Goal: Use online tool/utility: Utilize a website feature to perform a specific function

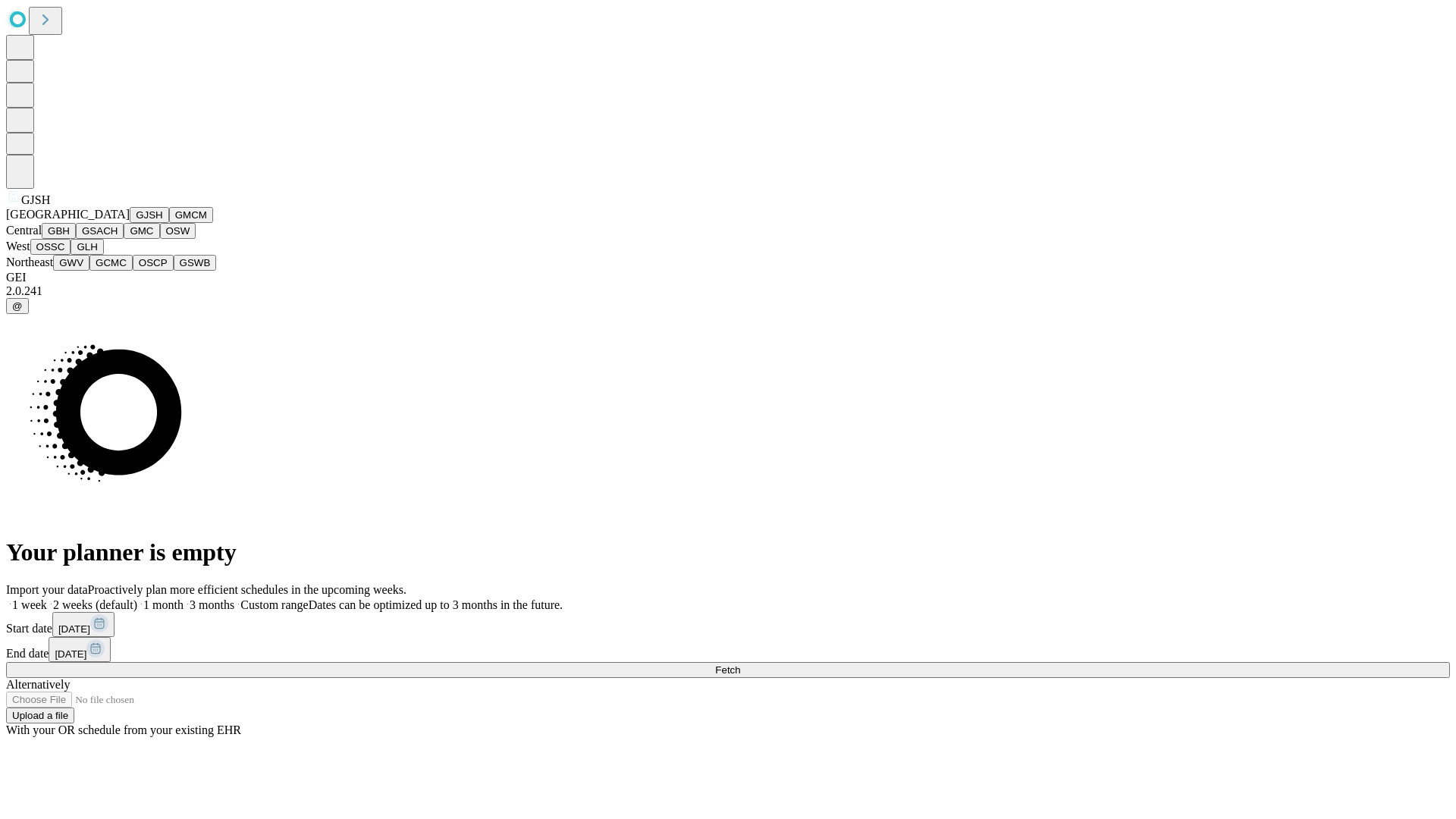
click at [130, 223] on button "GJSH" at bounding box center [149, 215] width 39 height 16
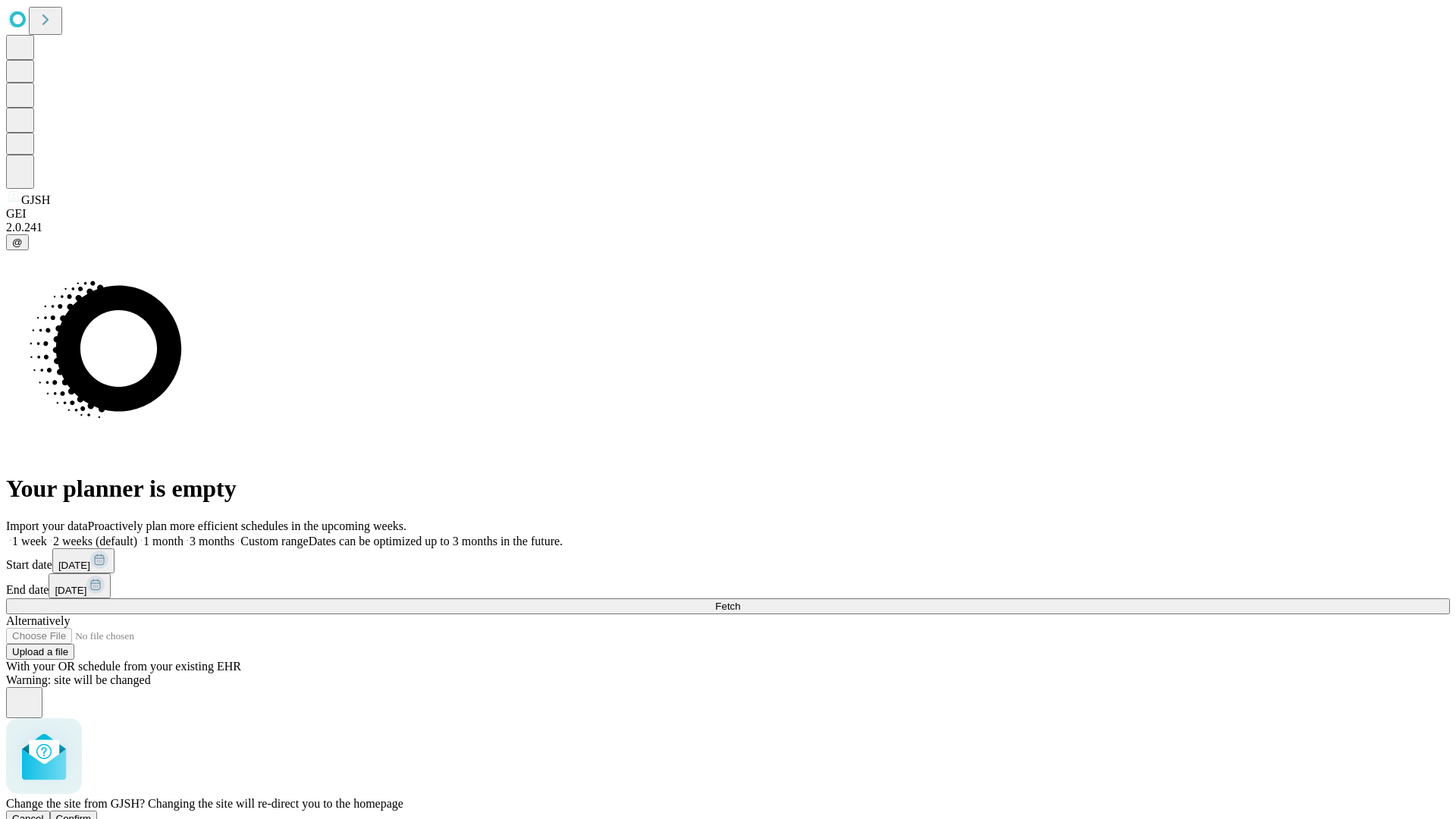
click at [92, 813] on span "Confirm" at bounding box center [74, 819] width 36 height 11
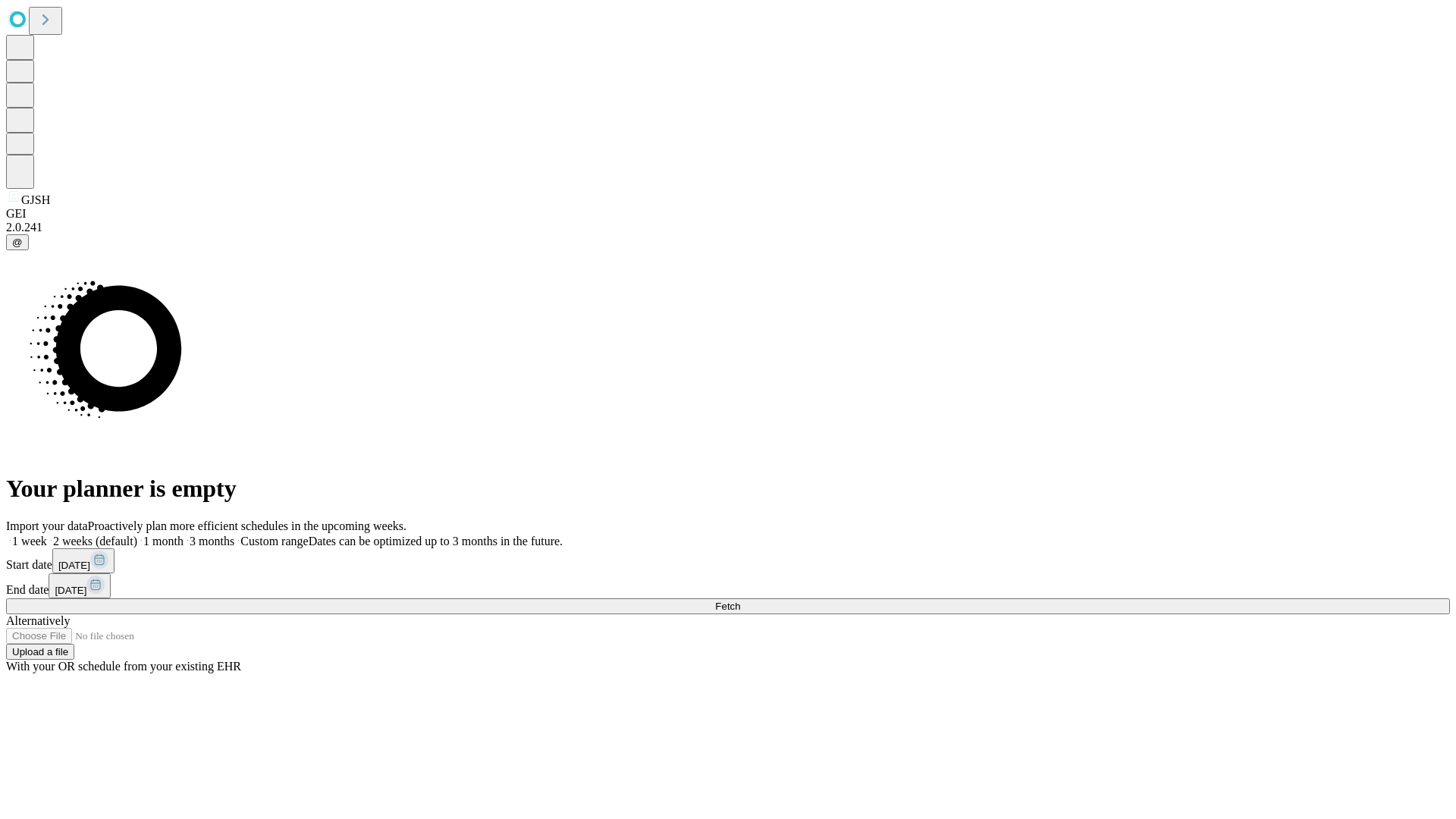
click at [183, 535] on label "1 month" at bounding box center [160, 541] width 46 height 13
click at [740, 601] on span "Fetch" at bounding box center [728, 606] width 25 height 11
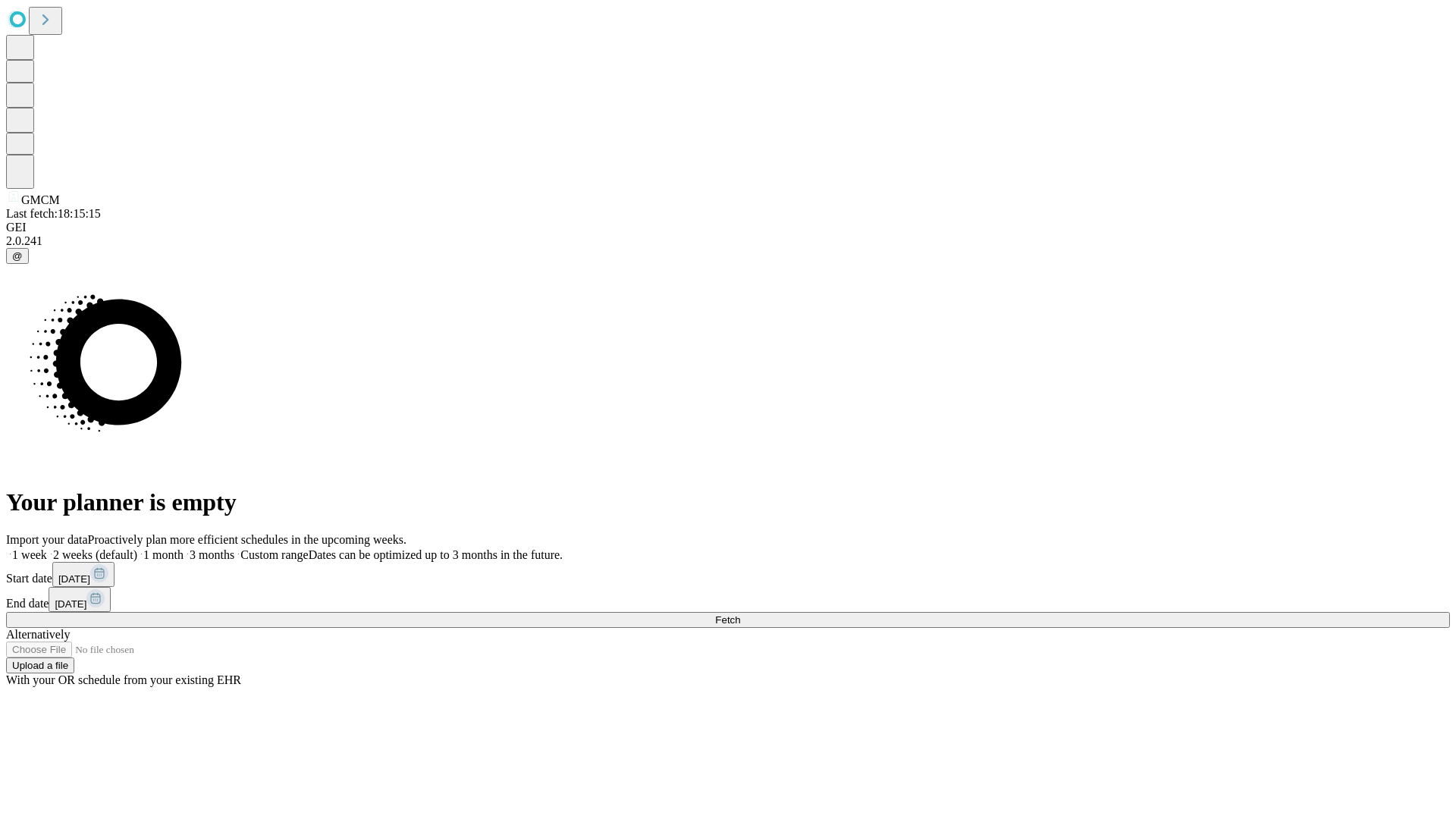
click at [183, 548] on label "1 month" at bounding box center [160, 555] width 46 height 13
click at [740, 614] on span "Fetch" at bounding box center [728, 620] width 25 height 11
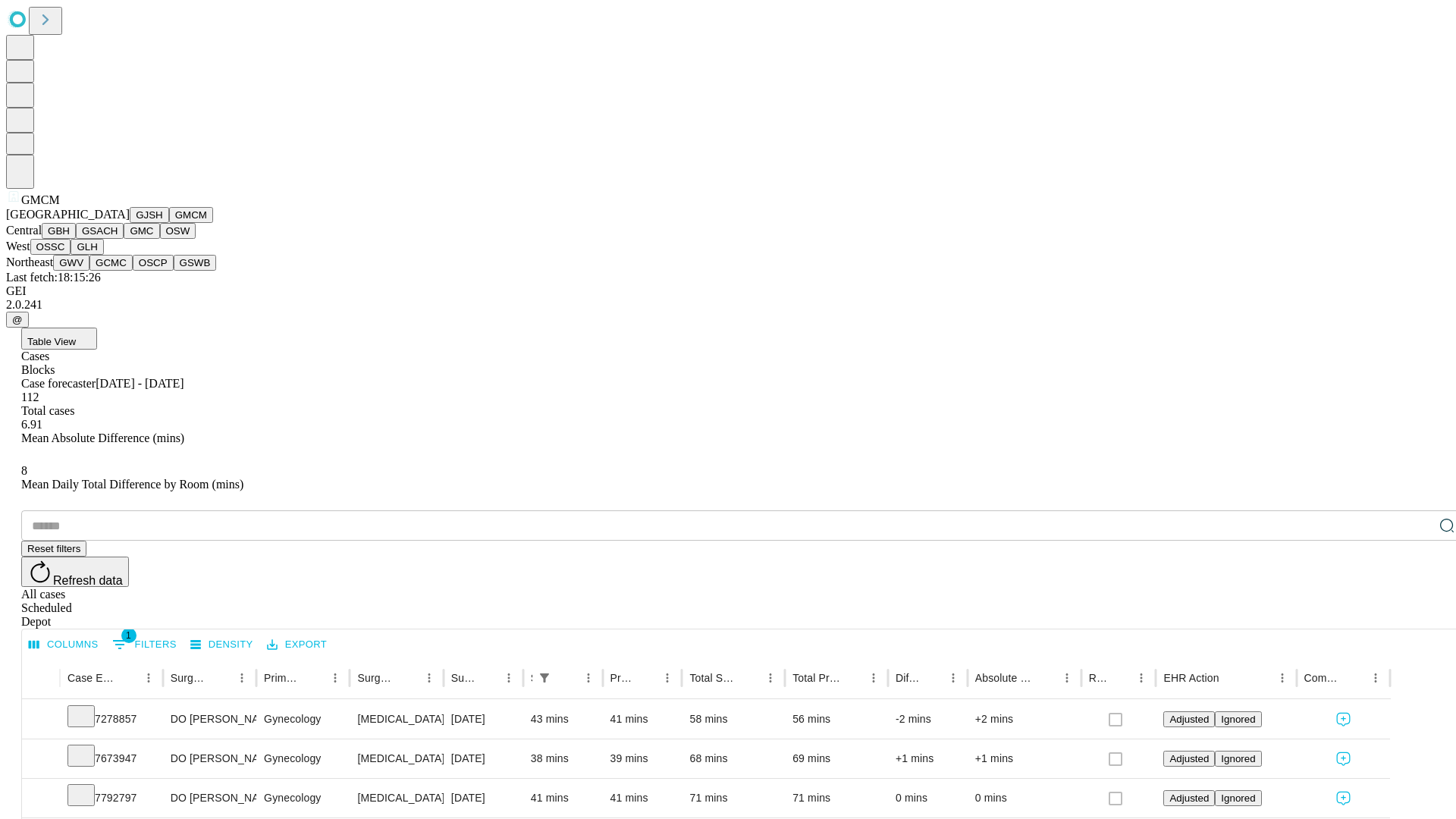
click at [76, 239] on button "GBH" at bounding box center [59, 231] width 34 height 16
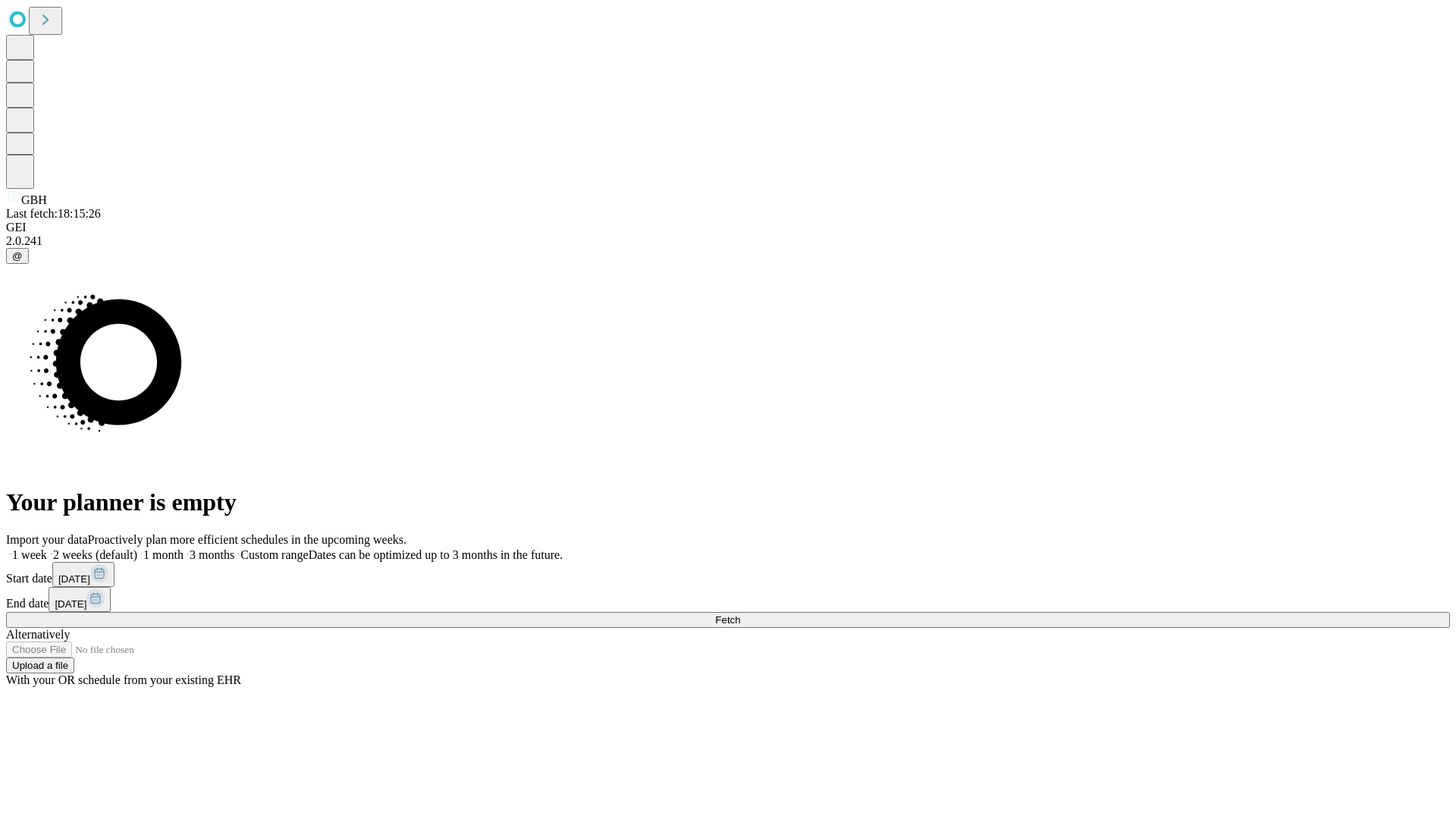
click at [183, 548] on label "1 month" at bounding box center [160, 555] width 46 height 13
click at [740, 614] on span "Fetch" at bounding box center [728, 620] width 25 height 11
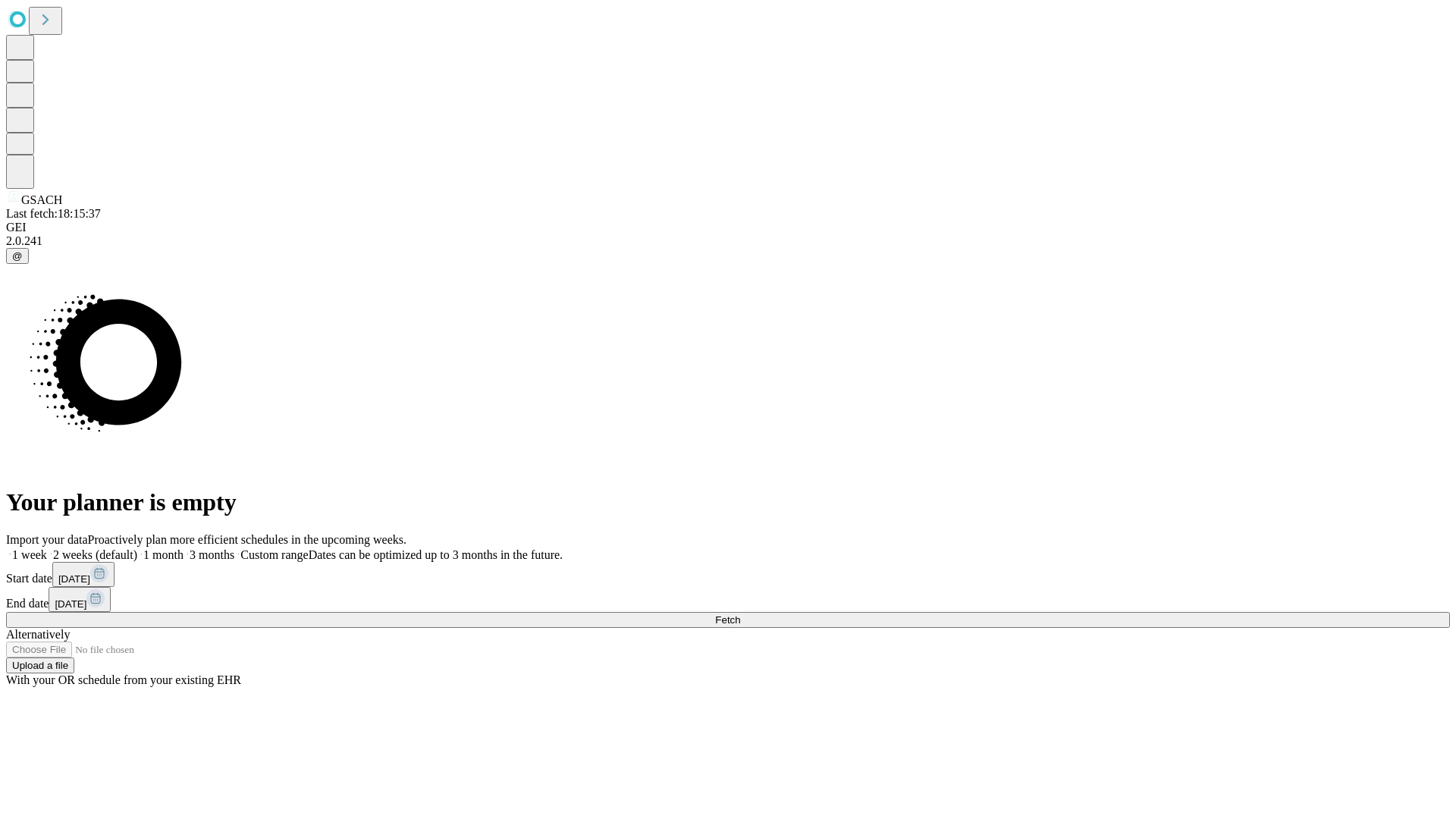
click at [183, 548] on label "1 month" at bounding box center [160, 555] width 46 height 13
click at [740, 614] on span "Fetch" at bounding box center [728, 620] width 25 height 11
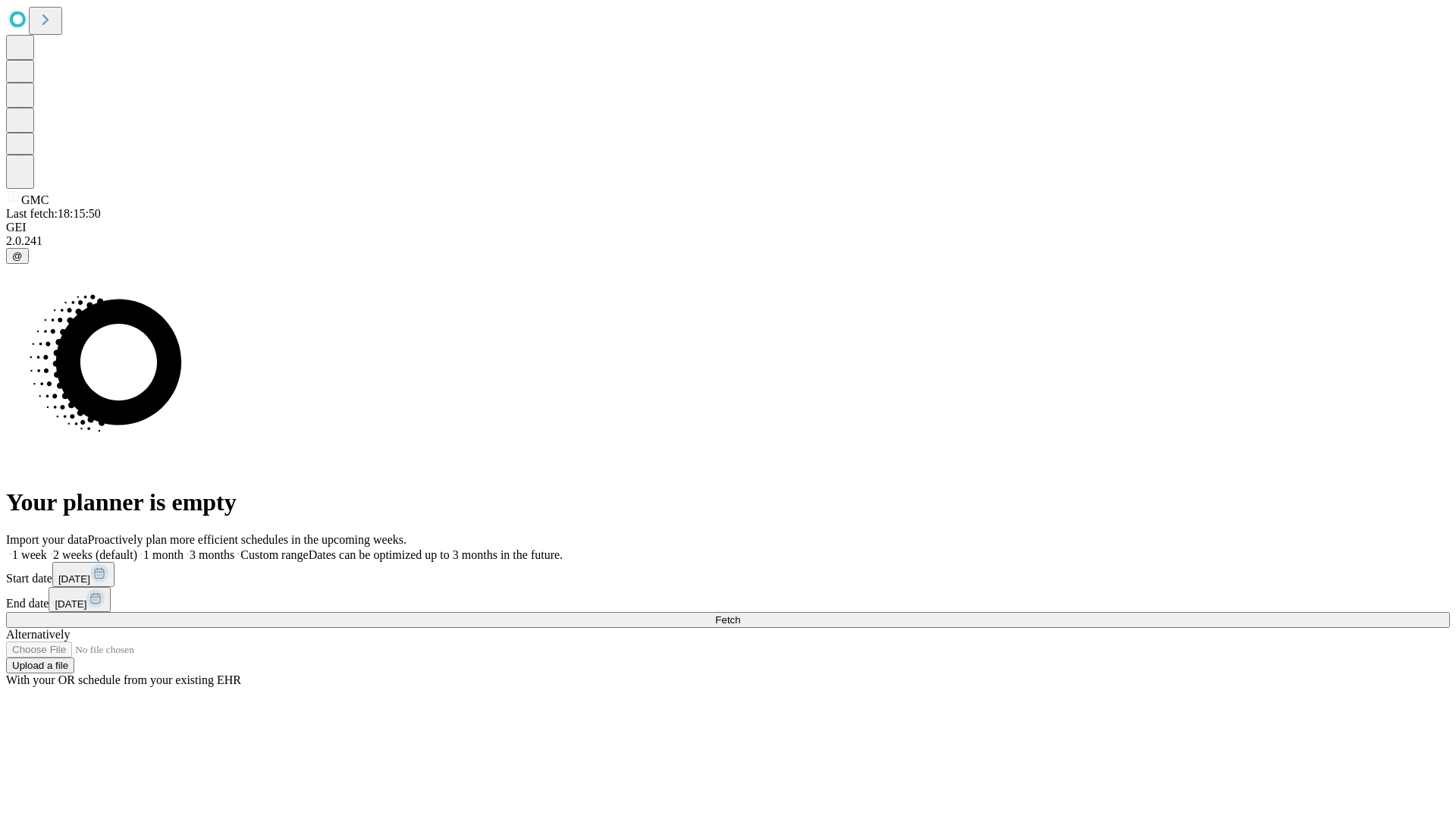
click at [183, 548] on label "1 month" at bounding box center [160, 555] width 46 height 13
click at [740, 614] on span "Fetch" at bounding box center [728, 620] width 25 height 11
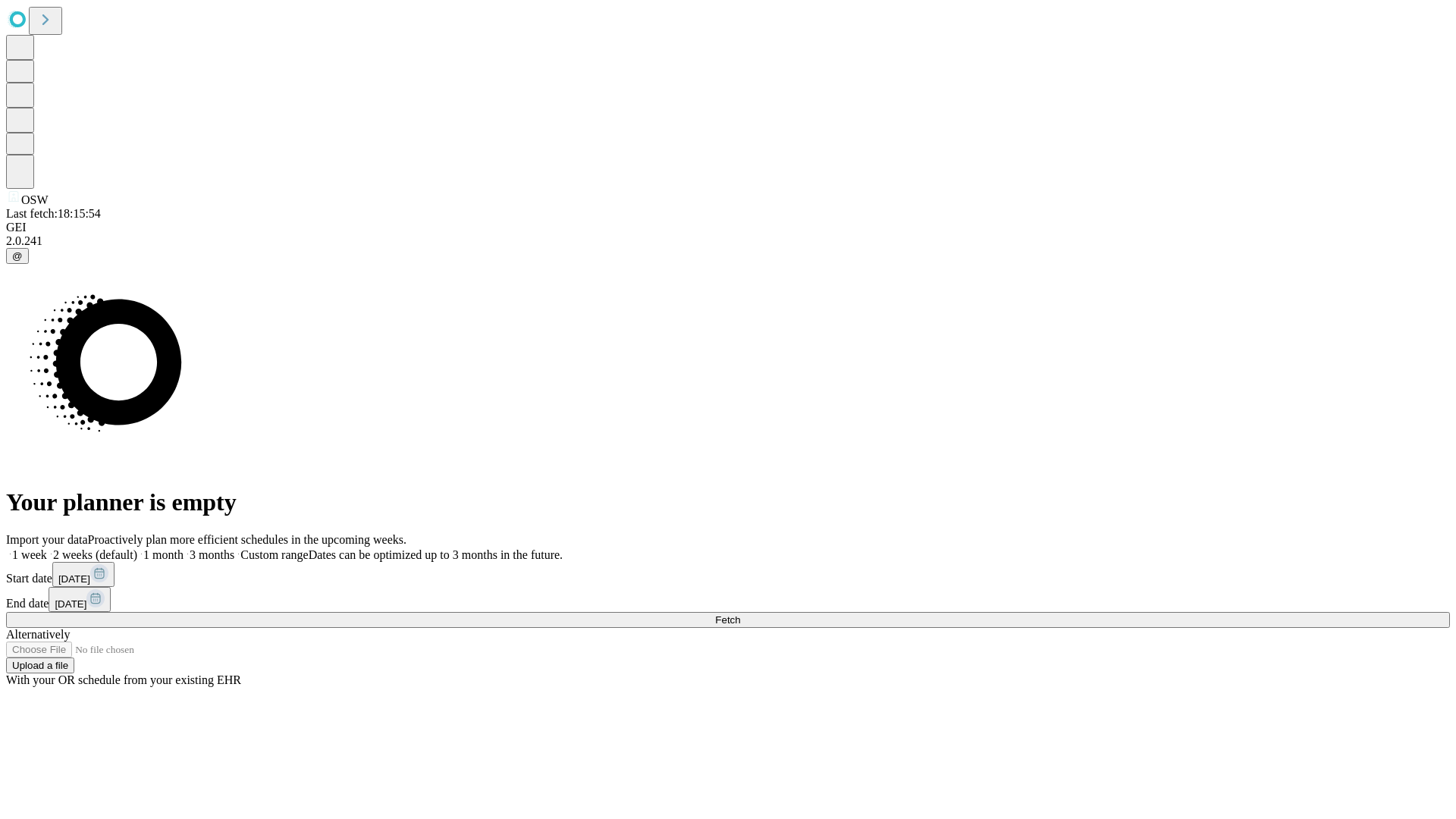
click at [183, 548] on label "1 month" at bounding box center [160, 555] width 46 height 13
click at [740, 614] on span "Fetch" at bounding box center [728, 620] width 25 height 11
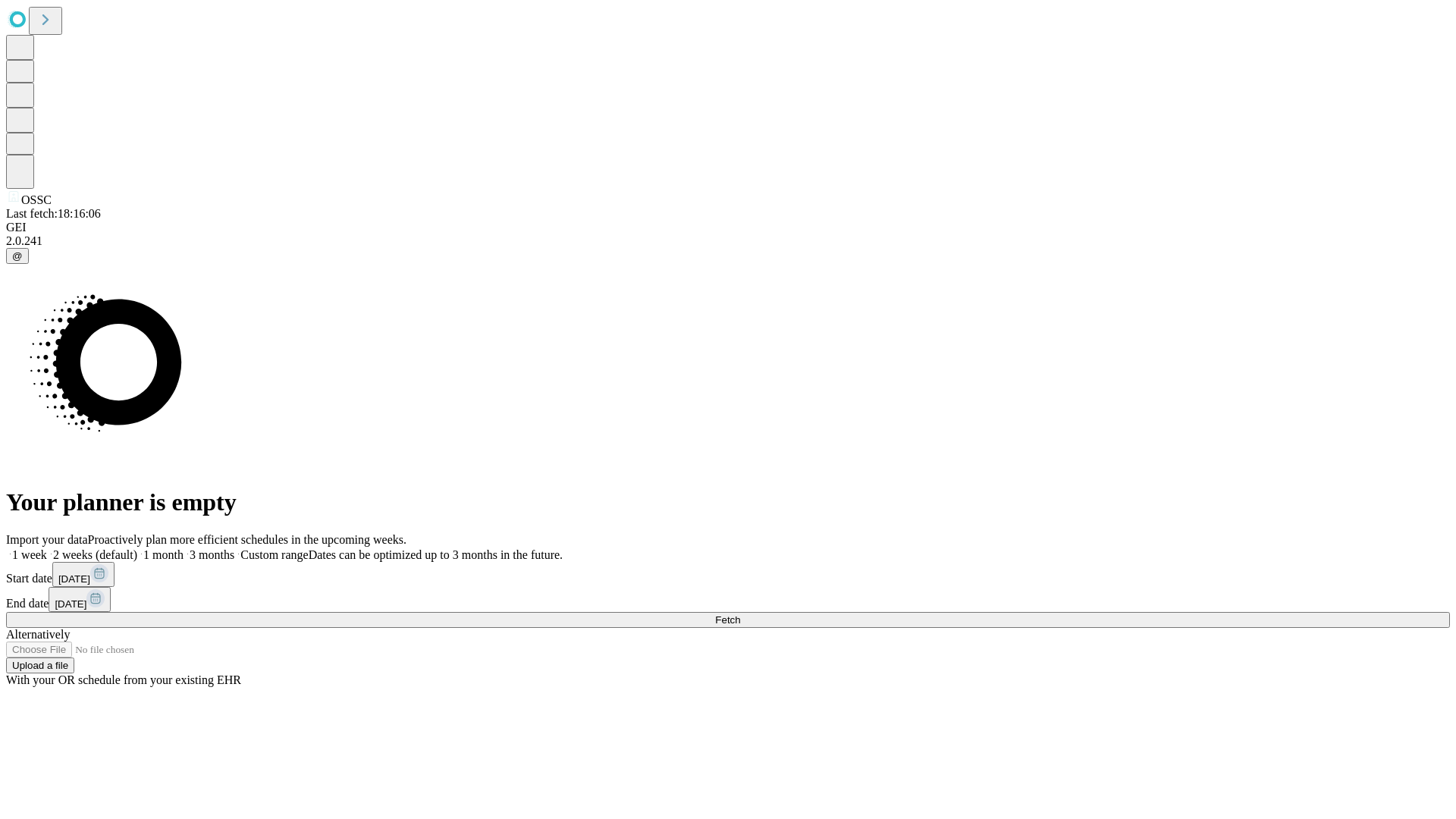
click at [183, 548] on label "1 month" at bounding box center [160, 555] width 46 height 13
click at [740, 614] on span "Fetch" at bounding box center [728, 620] width 25 height 11
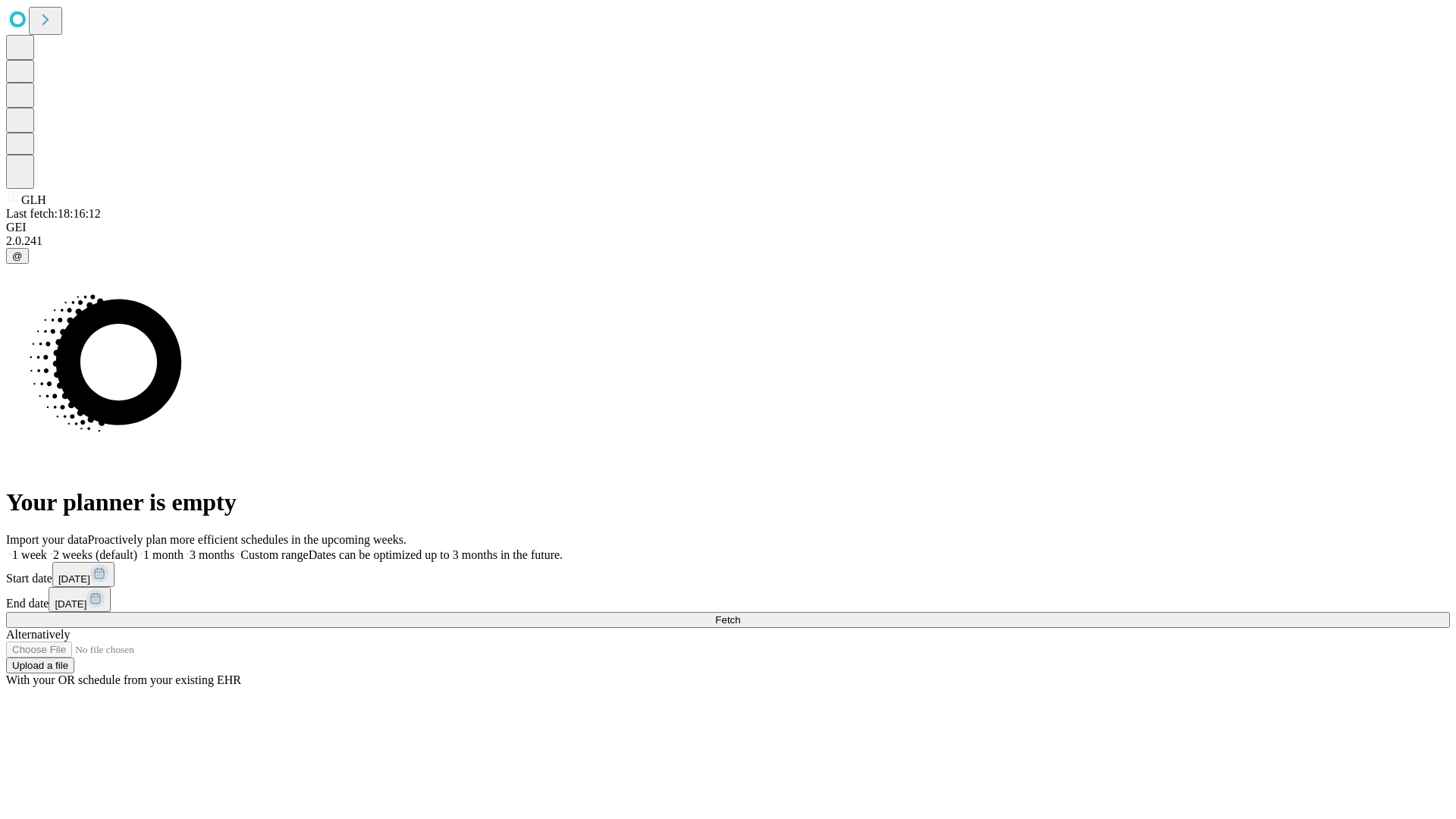
click at [183, 548] on label "1 month" at bounding box center [160, 555] width 46 height 13
click at [740, 614] on span "Fetch" at bounding box center [728, 620] width 25 height 11
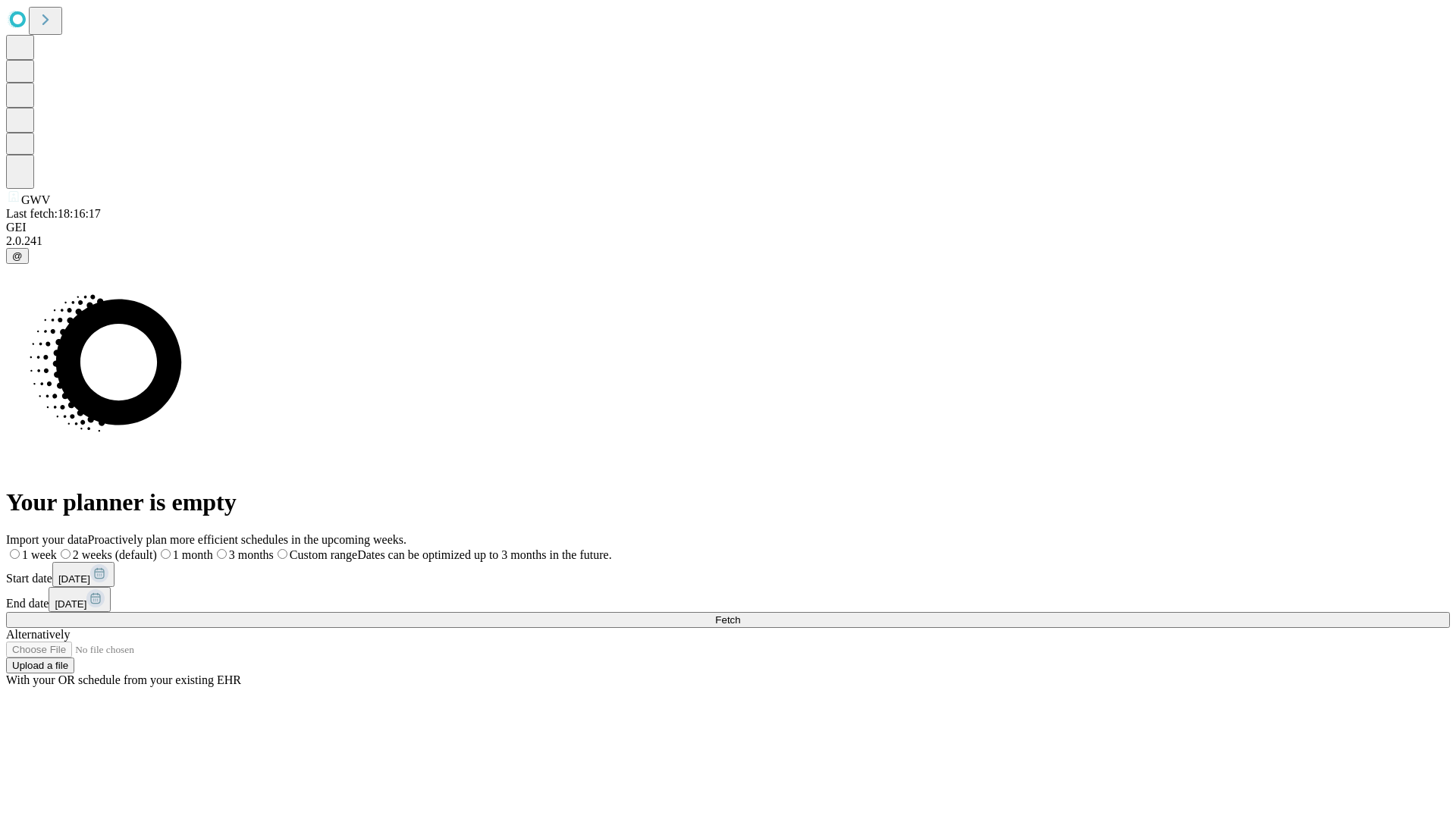
click at [213, 548] on label "1 month" at bounding box center [185, 555] width 56 height 13
click at [740, 614] on span "Fetch" at bounding box center [728, 620] width 25 height 11
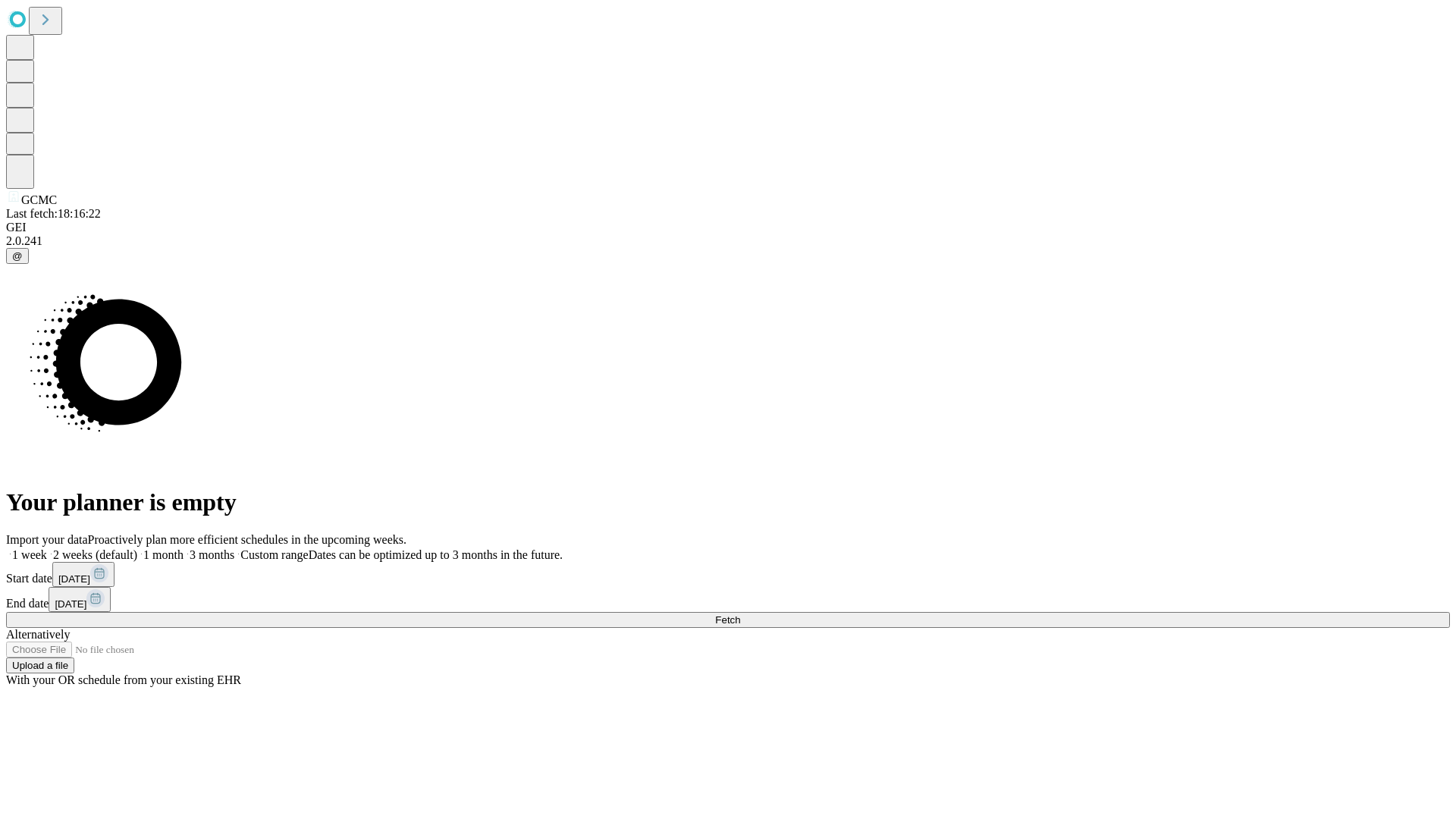
click at [183, 548] on label "1 month" at bounding box center [160, 555] width 46 height 13
click at [740, 614] on span "Fetch" at bounding box center [728, 620] width 25 height 11
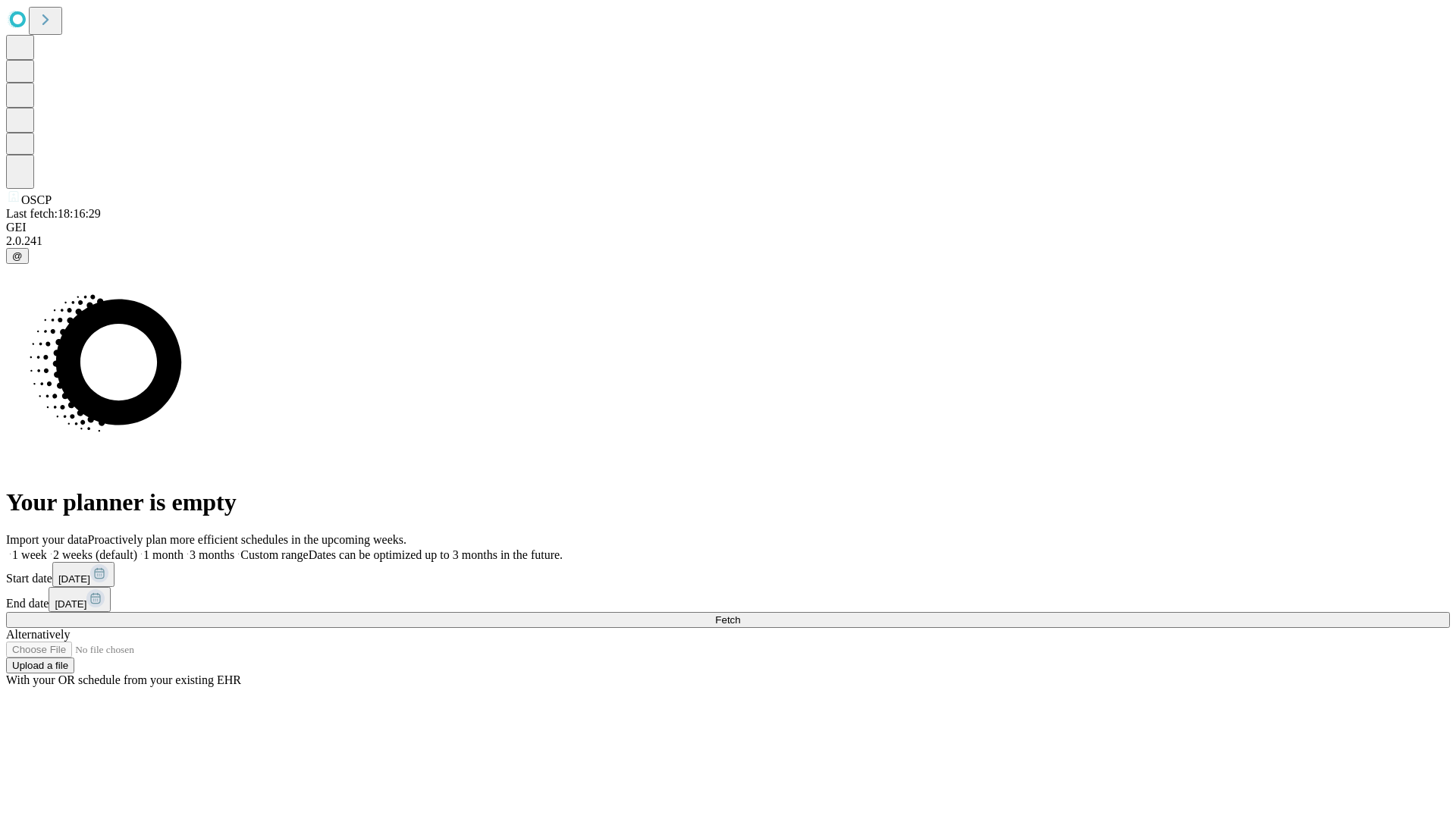
click at [183, 548] on label "1 month" at bounding box center [160, 555] width 46 height 13
click at [740, 614] on span "Fetch" at bounding box center [728, 620] width 25 height 11
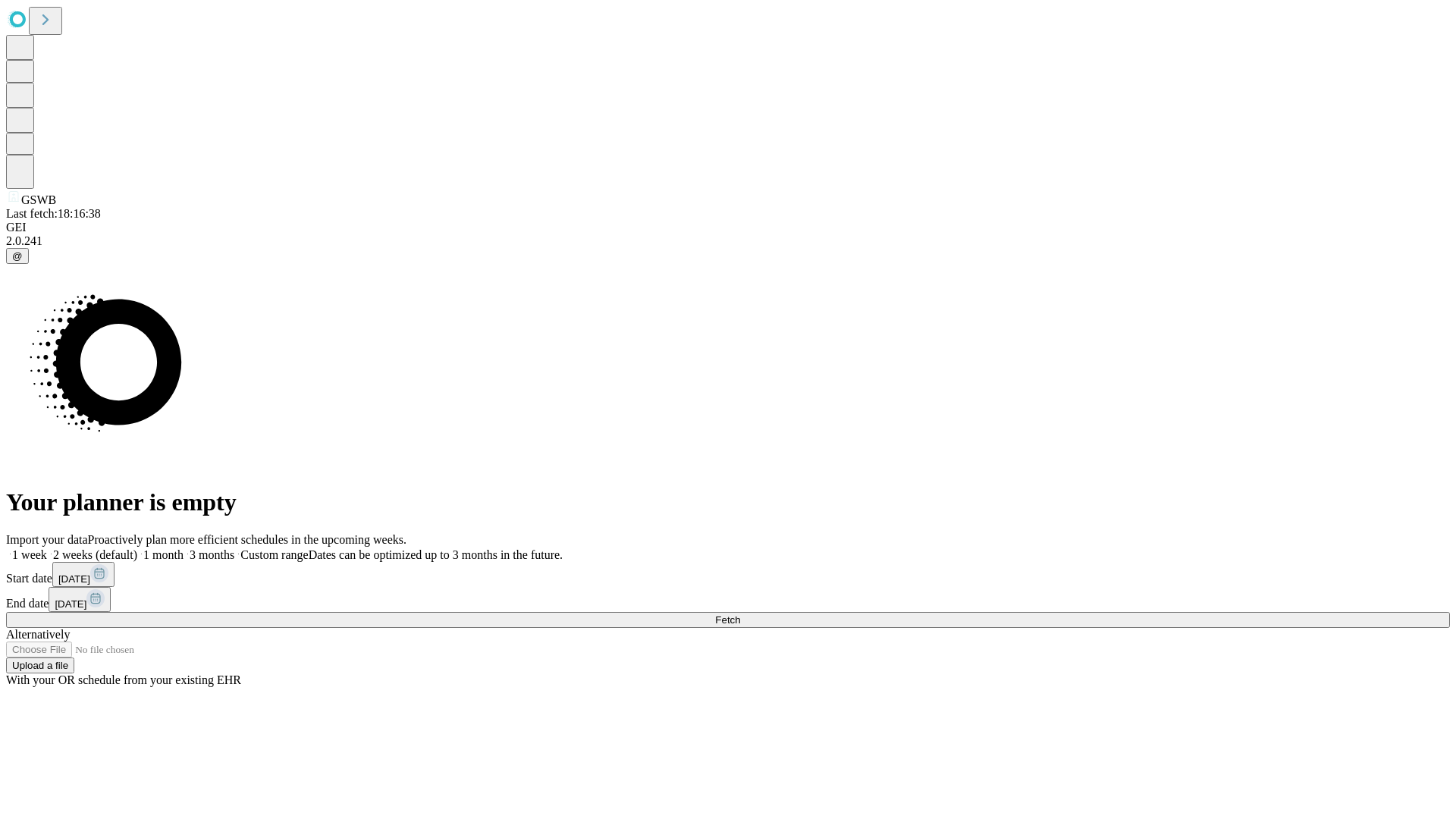
click at [183, 548] on label "1 month" at bounding box center [160, 555] width 46 height 13
click at [740, 614] on span "Fetch" at bounding box center [728, 620] width 25 height 11
